Goal: Task Accomplishment & Management: Use online tool/utility

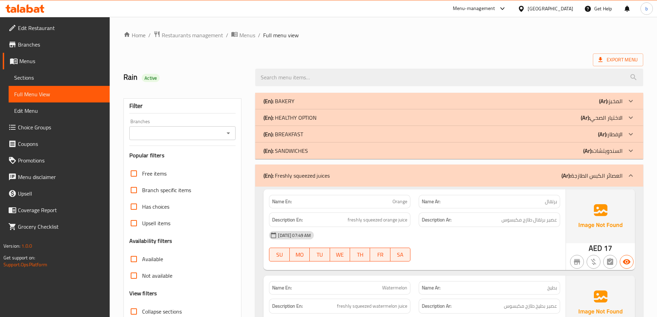
click at [597, 148] on p "(Ar): السندويتشات" at bounding box center [602, 151] width 39 height 8
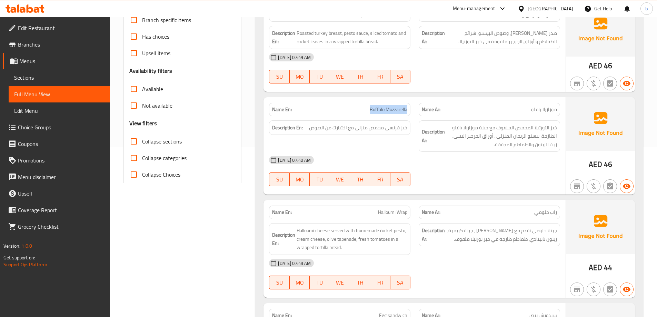
scroll to position [172, 0]
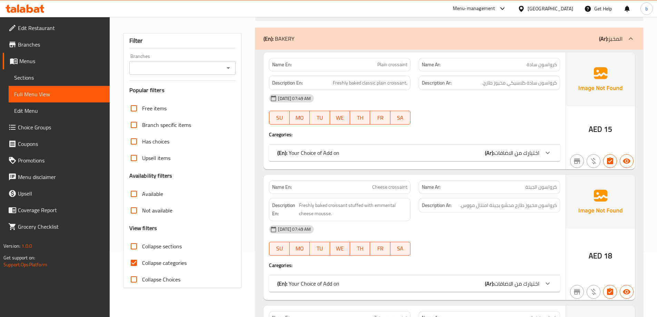
scroll to position [69, 0]
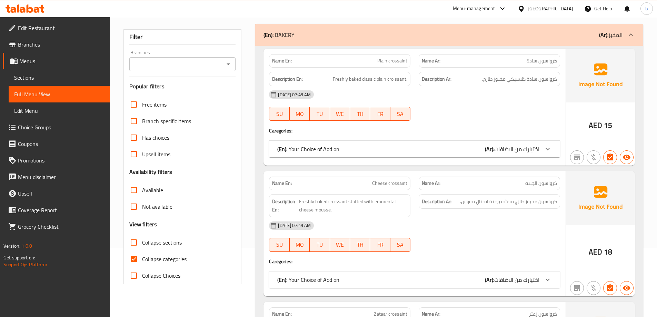
click at [134, 259] on input "Collapse categories" at bounding box center [134, 259] width 17 height 17
checkbox input "false"
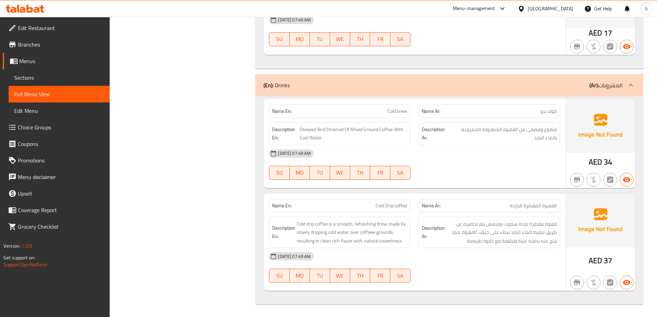
scroll to position [4346, 0]
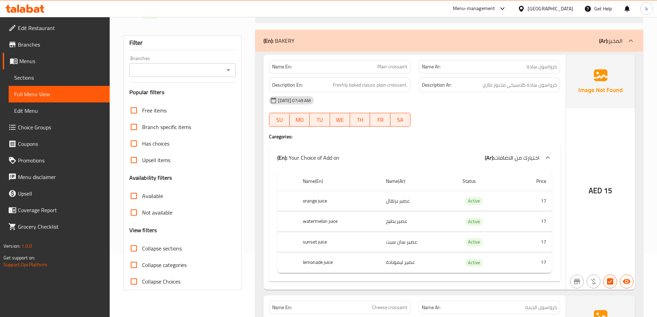
scroll to position [0, 0]
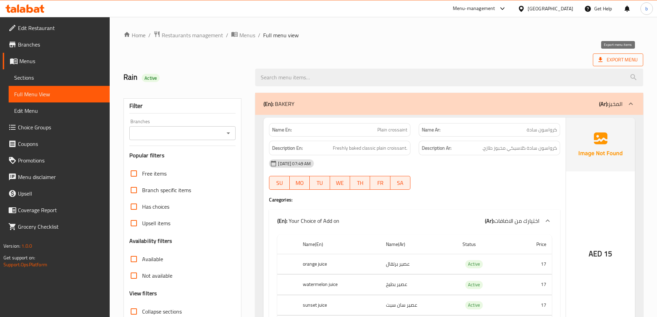
click at [635, 57] on span "Export Menu" at bounding box center [617, 60] width 39 height 9
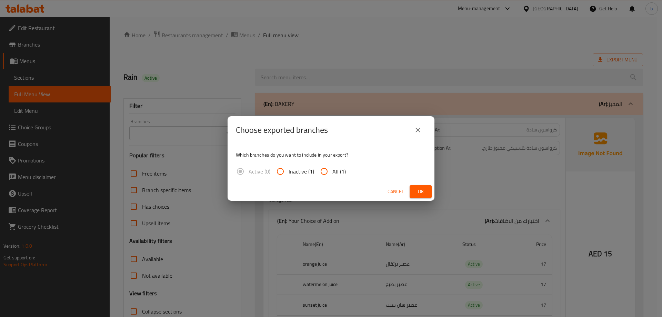
click at [330, 173] on input "All (1)" at bounding box center [324, 171] width 17 height 17
radio input "true"
click at [417, 191] on span "Ok" at bounding box center [420, 191] width 11 height 9
